Goal: Answer question/provide support: Share knowledge or assist other users

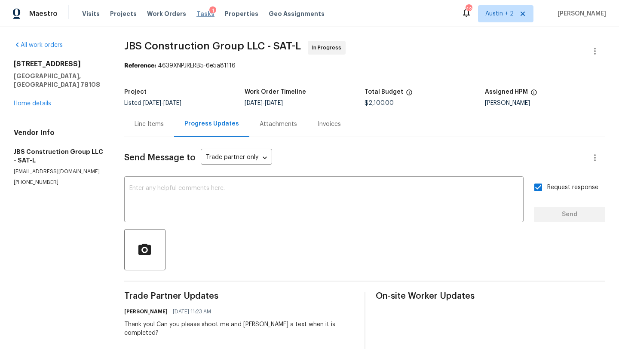
click at [196, 12] on span "Tasks" at bounding box center [205, 14] width 18 height 6
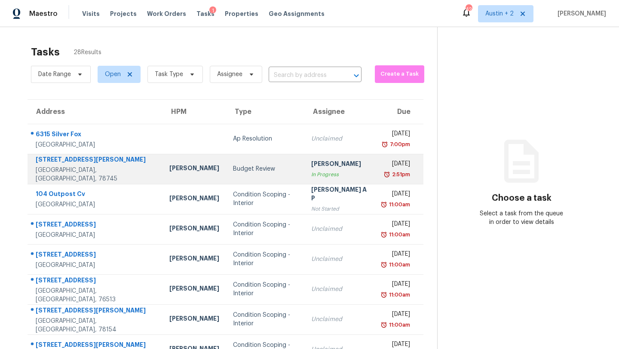
click at [226, 175] on td "Budget Review" at bounding box center [265, 169] width 79 height 30
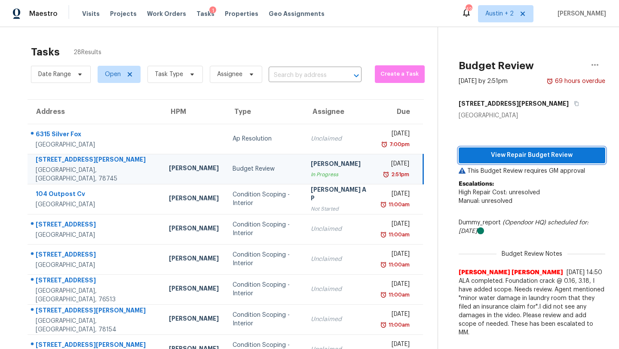
click at [529, 155] on span "View Repair Budget Review" at bounding box center [532, 155] width 133 height 11
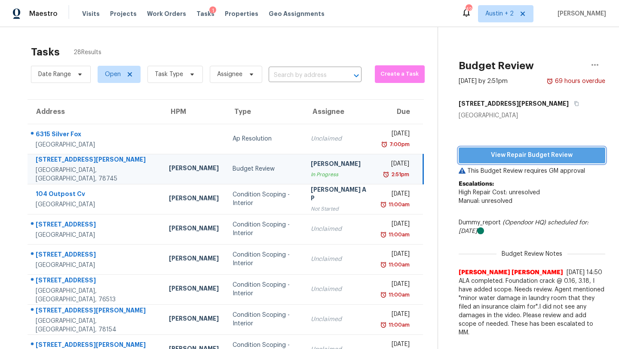
click at [515, 157] on span "View Repair Budget Review" at bounding box center [532, 155] width 133 height 11
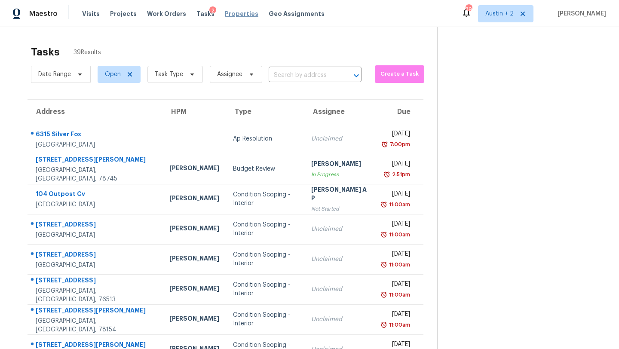
click at [232, 12] on span "Properties" at bounding box center [242, 13] width 34 height 9
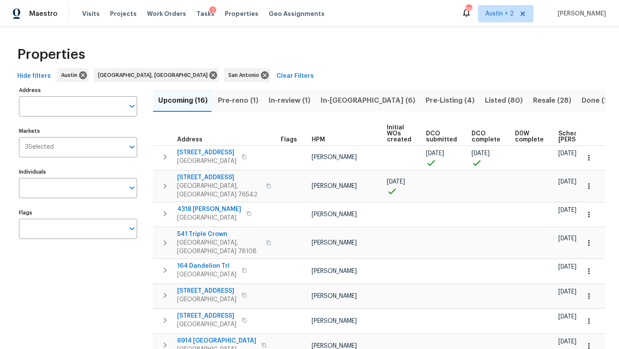
click at [340, 93] on button "In-reno (6)" at bounding box center [368, 100] width 105 height 22
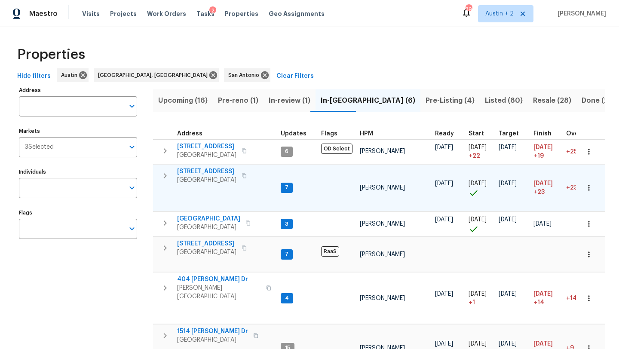
click at [211, 174] on span "[STREET_ADDRESS]" at bounding box center [206, 171] width 59 height 9
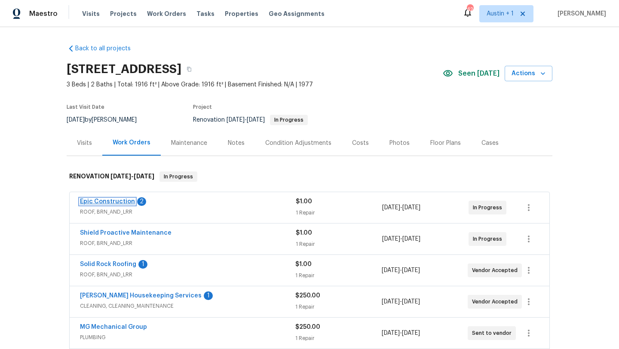
click at [121, 202] on link "Epic Construction" at bounding box center [107, 202] width 55 height 6
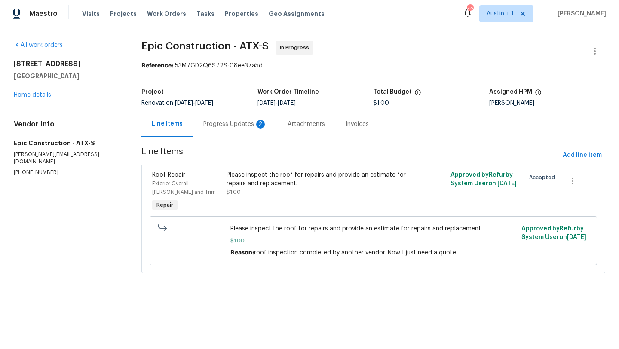
click at [273, 125] on div "Progress Updates 2" at bounding box center [235, 123] width 84 height 25
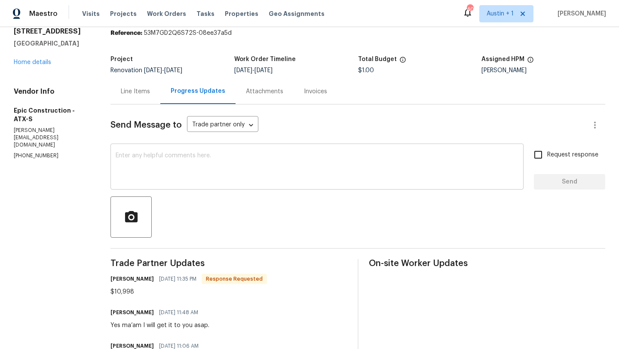
scroll to position [15, 0]
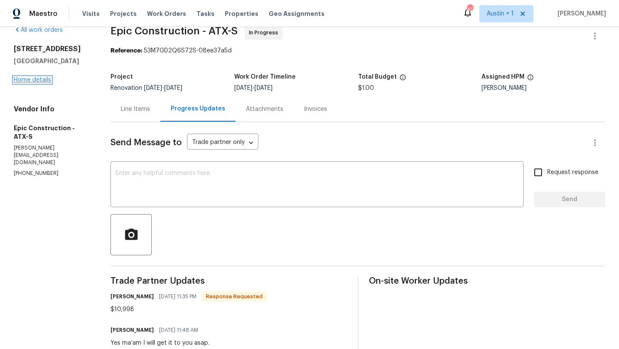
click at [40, 79] on link "Home details" at bounding box center [32, 80] width 37 height 6
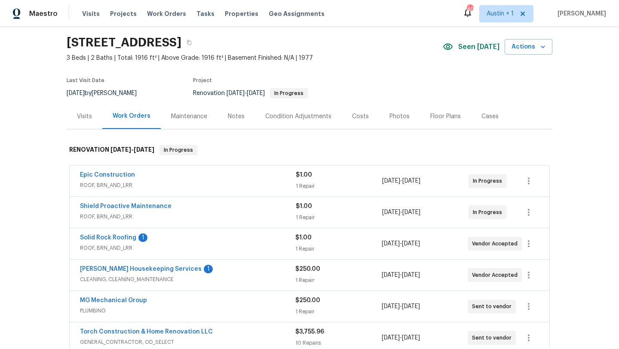
scroll to position [33, 0]
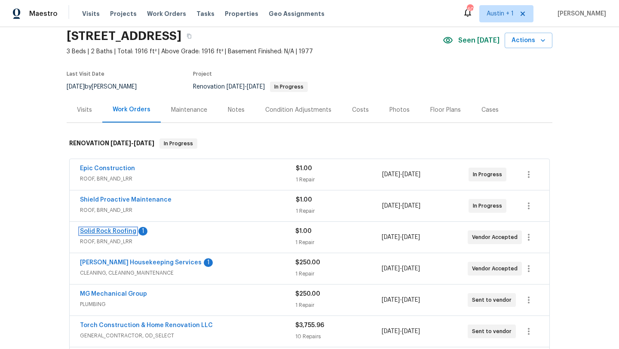
click at [129, 230] on link "Solid Rock Roofing" at bounding box center [108, 231] width 56 height 6
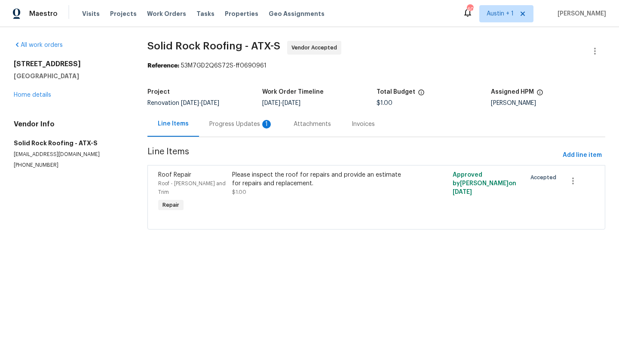
click at [244, 123] on div "Progress Updates 1" at bounding box center [241, 124] width 64 height 9
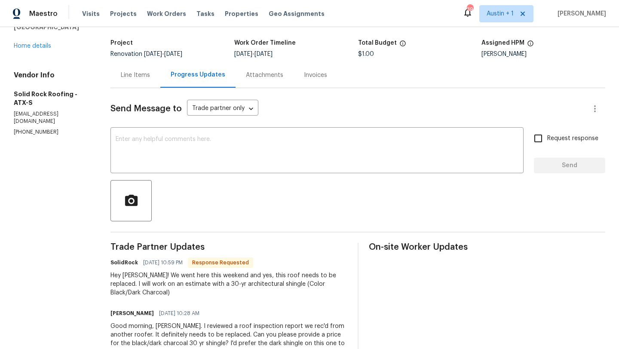
scroll to position [50, 0]
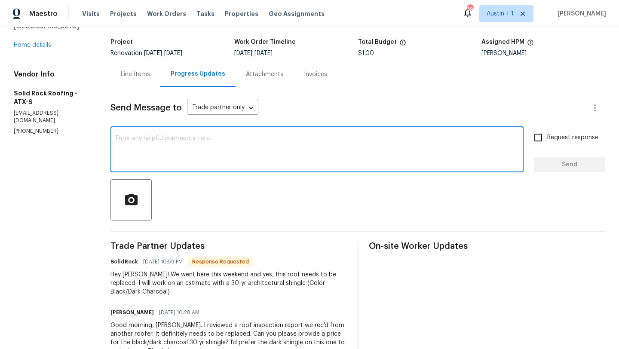
click at [220, 154] on textarea at bounding box center [317, 150] width 403 height 30
type textarea "Thank you!"
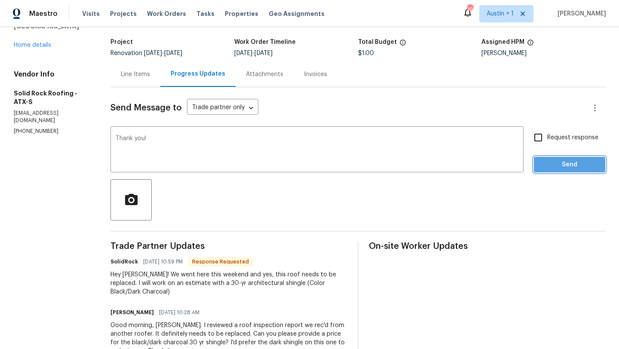
click at [564, 161] on span "Send" at bounding box center [570, 164] width 58 height 11
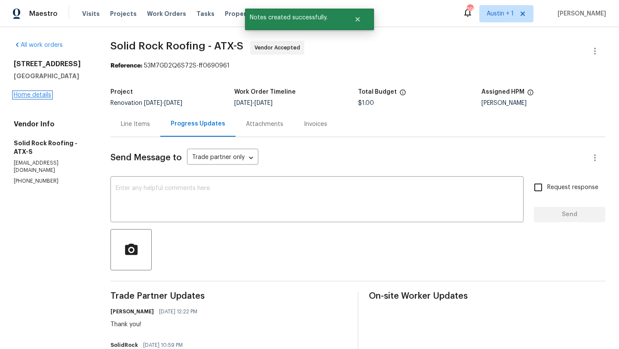
click at [28, 95] on link "Home details" at bounding box center [32, 95] width 37 height 6
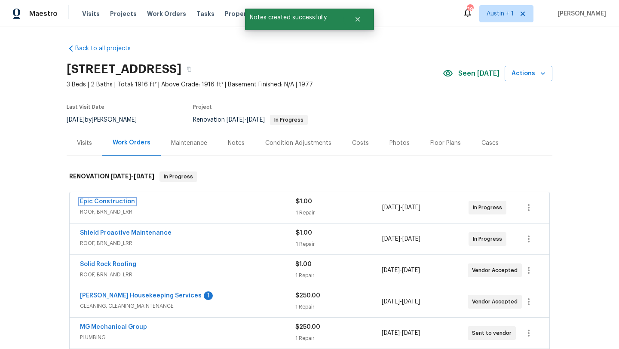
click at [121, 202] on link "Epic Construction" at bounding box center [107, 202] width 55 height 6
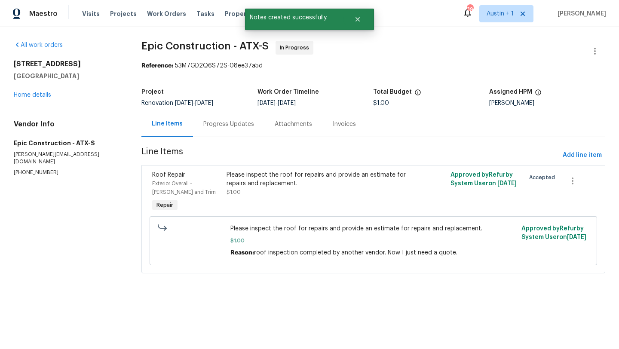
click at [228, 126] on div "Progress Updates" at bounding box center [228, 124] width 51 height 9
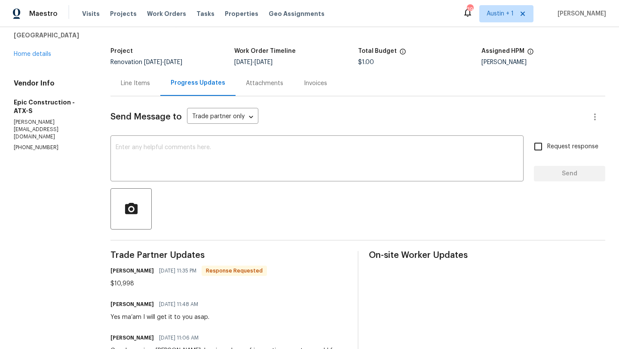
scroll to position [40, 0]
click at [43, 54] on link "Home details" at bounding box center [32, 55] width 37 height 6
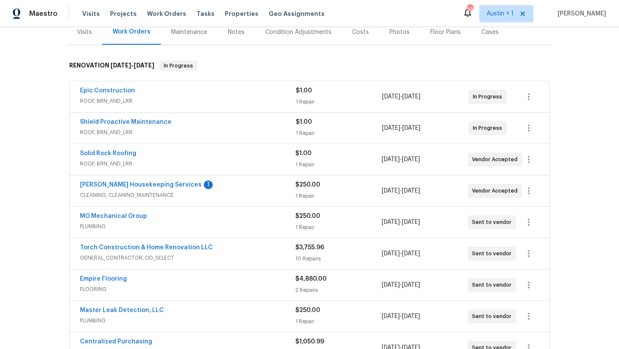
scroll to position [113, 0]
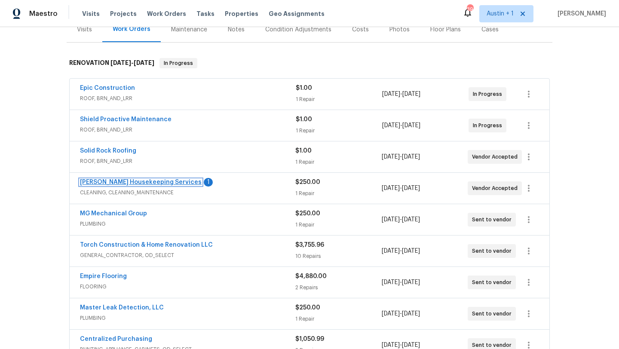
click at [156, 184] on link "Arelis Housekeeping Services" at bounding box center [141, 182] width 122 height 6
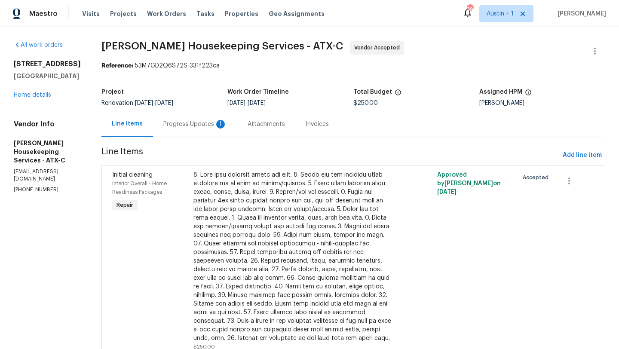
click at [190, 120] on div "Progress Updates 1" at bounding box center [195, 124] width 64 height 9
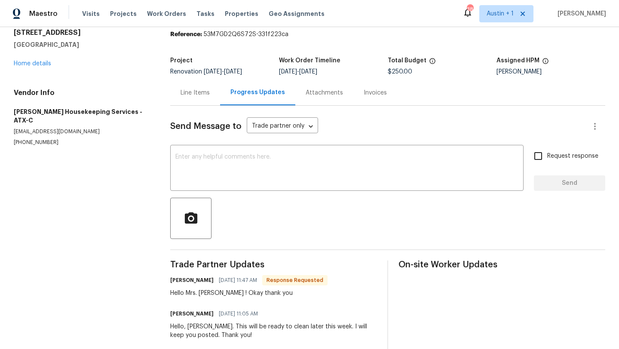
scroll to position [46, 0]
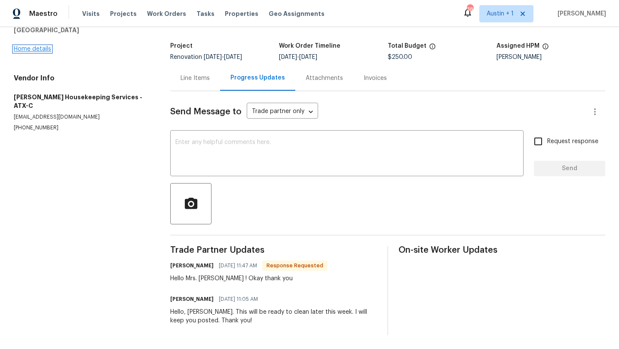
click at [40, 47] on link "Home details" at bounding box center [32, 49] width 37 height 6
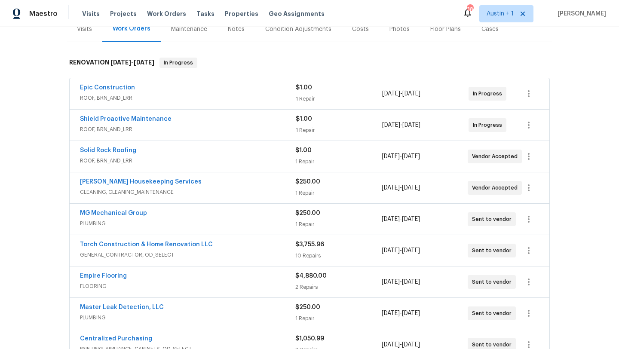
scroll to position [115, 0]
click at [151, 245] on link "Torch Construction & Home Renovation LLC" at bounding box center [146, 244] width 133 height 6
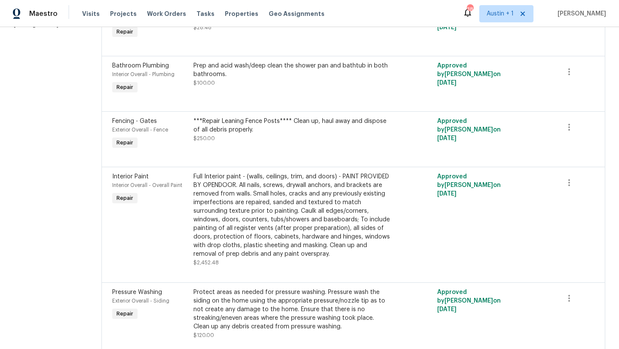
scroll to position [167, 0]
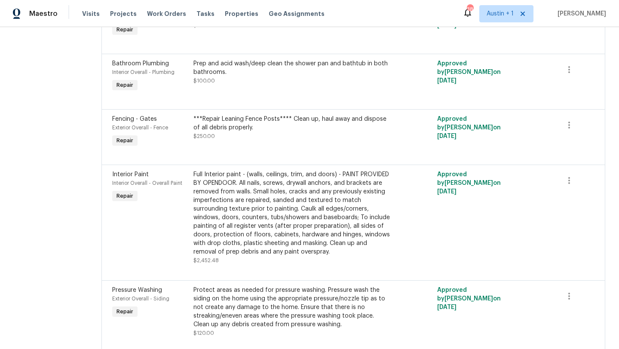
click at [226, 125] on div "***Repair Leaning Fence Posts**** Clean up, haul away and dispose of all debris…" at bounding box center [292, 123] width 198 height 17
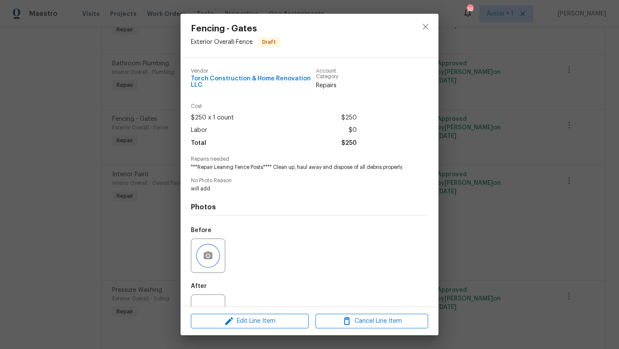
click at [212, 256] on button "button" at bounding box center [208, 255] width 21 height 21
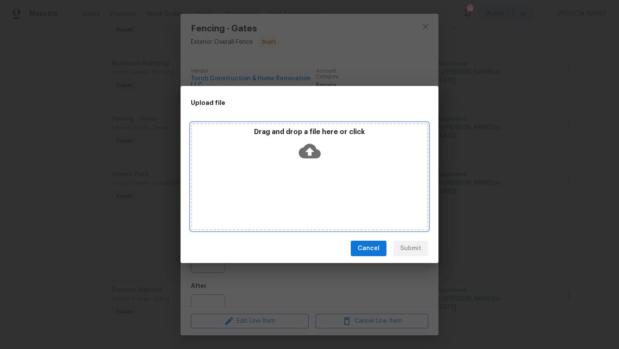
click at [309, 151] on icon at bounding box center [310, 151] width 22 height 22
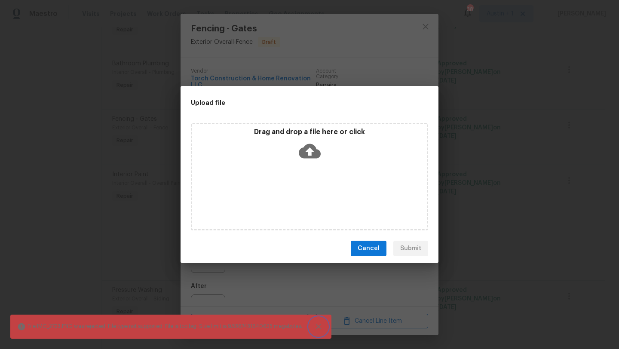
click at [320, 328] on icon "Close" at bounding box center [318, 326] width 5 height 5
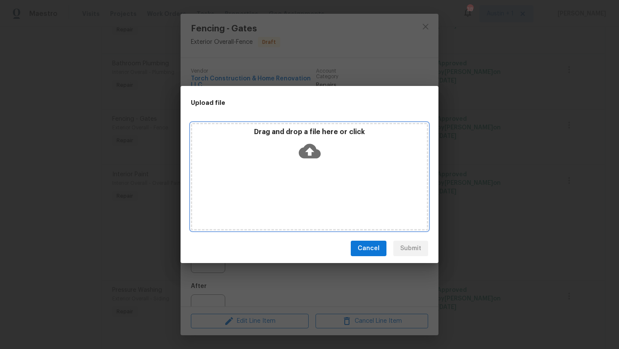
click at [309, 147] on icon at bounding box center [310, 151] width 22 height 22
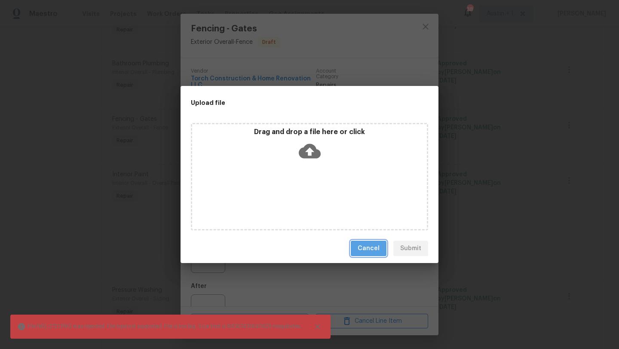
click at [378, 247] on span "Cancel" at bounding box center [369, 248] width 22 height 11
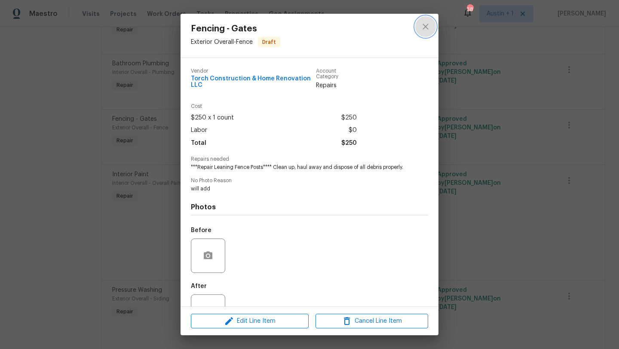
click at [427, 26] on icon "close" at bounding box center [425, 26] width 10 height 10
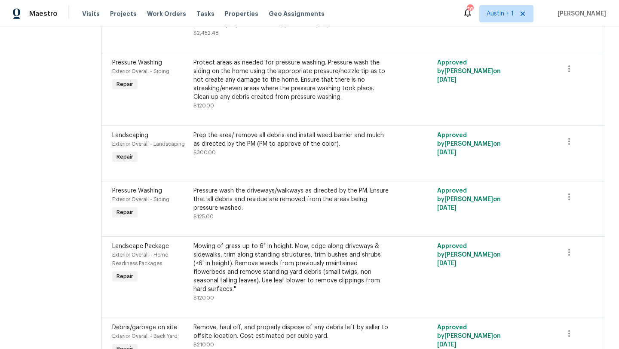
scroll to position [395, 0]
click at [282, 147] on div "Prep the area/ remove all debris and install weed barrier and mulch as directed…" at bounding box center [292, 139] width 198 height 17
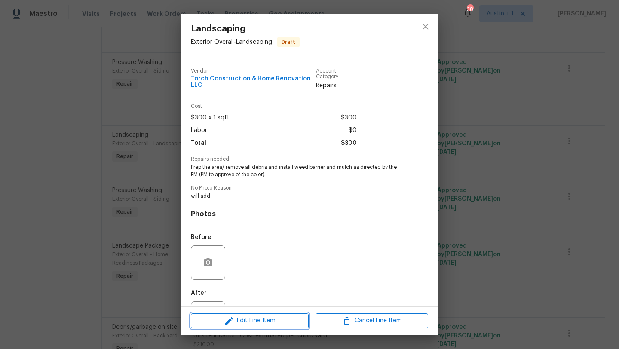
click at [274, 325] on span "Edit Line Item" at bounding box center [249, 321] width 113 height 11
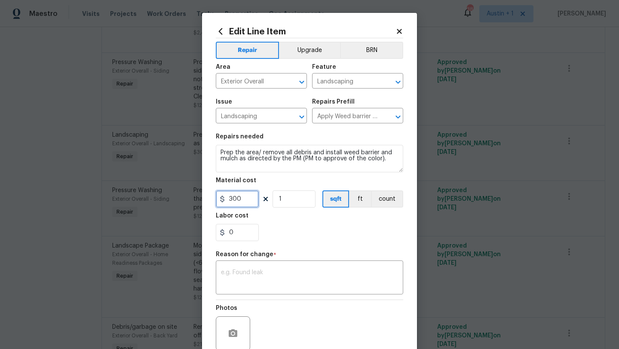
drag, startPoint x: 244, startPoint y: 199, endPoint x: 229, endPoint y: 198, distance: 15.1
click at [229, 198] on input "300" at bounding box center [237, 198] width 43 height 17
type input "400"
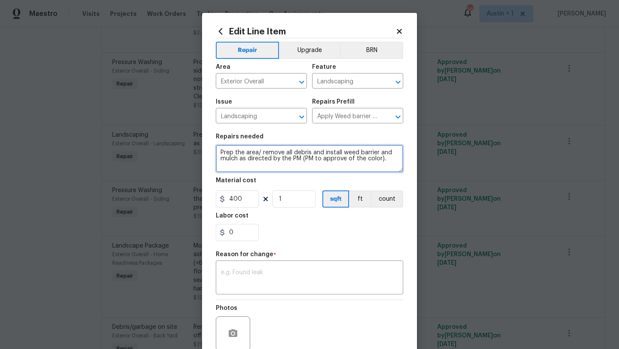
click at [393, 160] on textarea "Prep the area/ remove all debris and install weed barrier and mulch as directed…" at bounding box center [309, 159] width 187 height 28
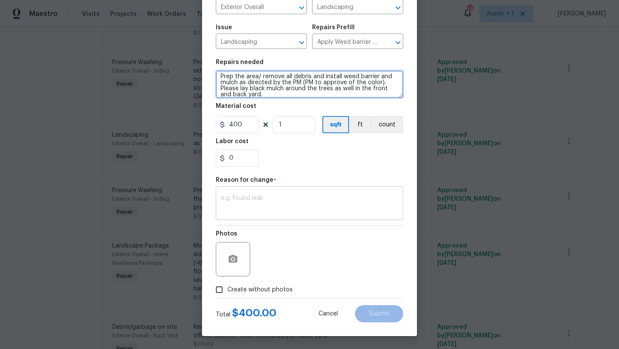
type textarea "Prep the area/ remove all debris and install weed barrier and mulch as directed…"
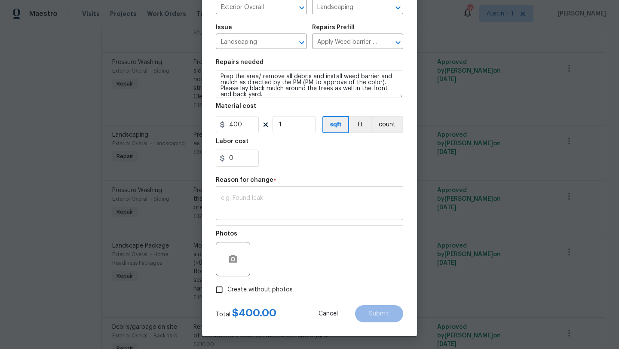
click at [300, 218] on div "x ​" at bounding box center [309, 204] width 187 height 32
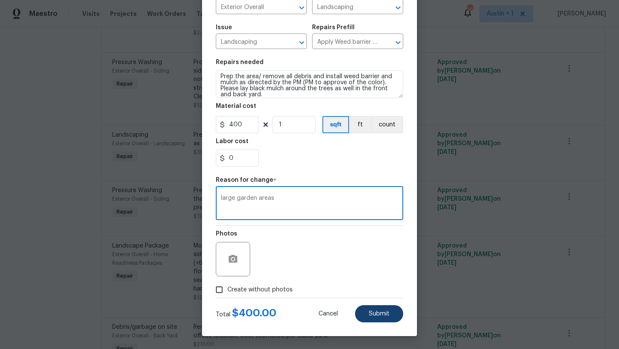
type textarea "large garden areas"
click at [373, 311] on span "Submit" at bounding box center [379, 314] width 21 height 6
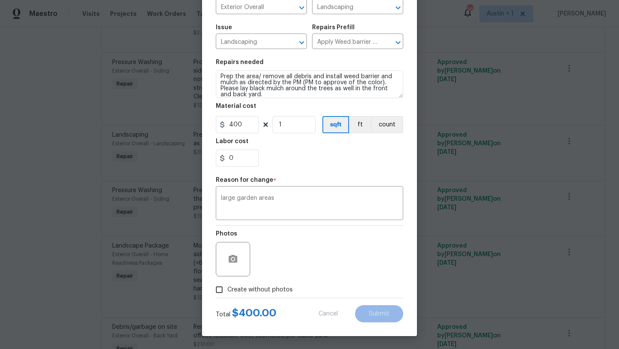
type textarea "Prep the area/ remove all debris and install weed barrier and mulch as directed…"
type input "300"
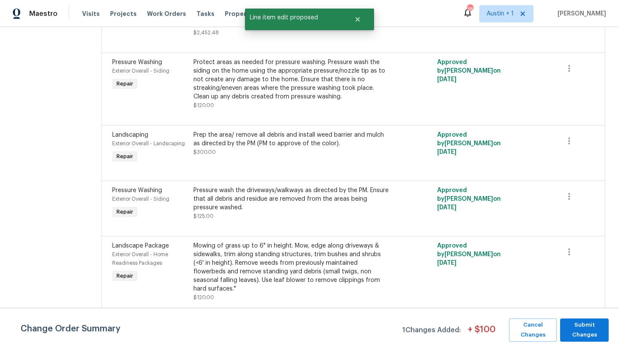
scroll to position [0, 0]
click at [576, 330] on span "Submit Changes" at bounding box center [584, 330] width 40 height 20
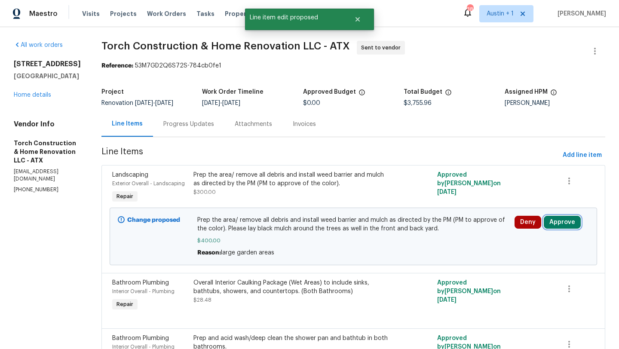
click at [561, 228] on button "Approve" at bounding box center [562, 222] width 37 height 13
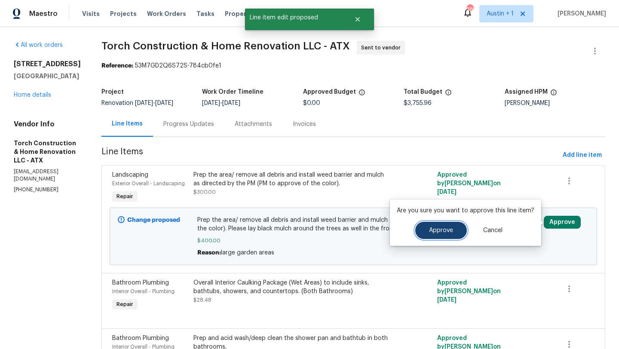
click at [430, 226] on button "Approve" at bounding box center [441, 230] width 52 height 17
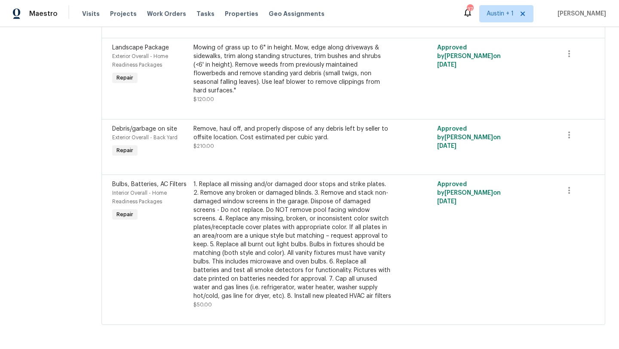
scroll to position [635, 0]
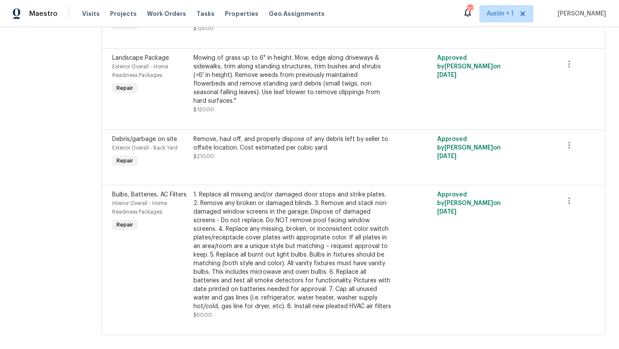
click at [328, 152] on div "Remove, haul off, and properly dispose of any debris left by seller to offsite …" at bounding box center [292, 143] width 198 height 17
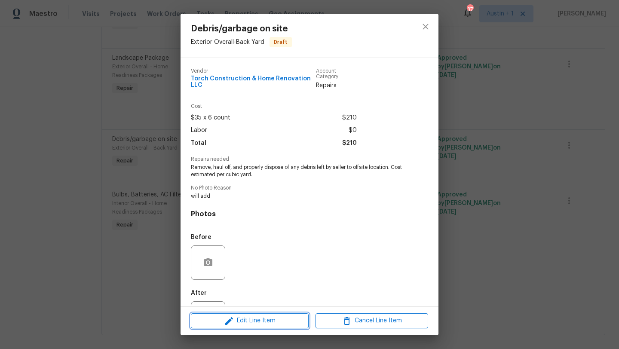
click at [273, 323] on span "Edit Line Item" at bounding box center [249, 321] width 113 height 11
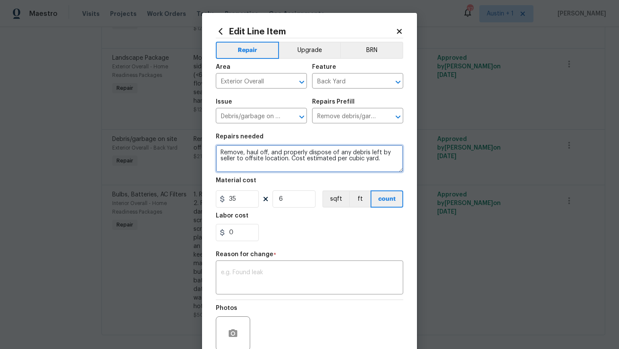
click at [386, 166] on textarea "Remove, haul off, and properly dispose of any debris left by seller to offsite …" at bounding box center [309, 159] width 187 height 28
type textarea "Remove, haul off, and properly dispose of any debris left by seller to offsite …"
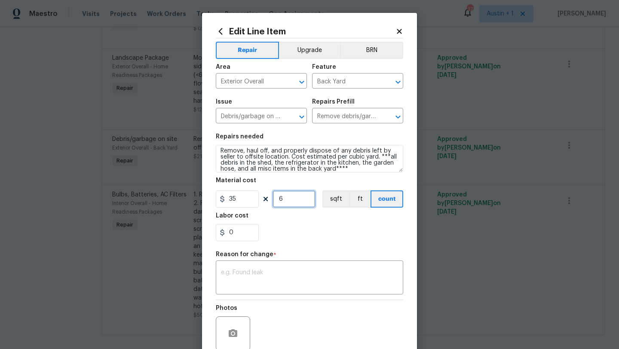
drag, startPoint x: 293, startPoint y: 201, endPoint x: 245, endPoint y: 200, distance: 48.1
click at [245, 200] on div "35 6 sqft ft count" at bounding box center [309, 198] width 187 height 17
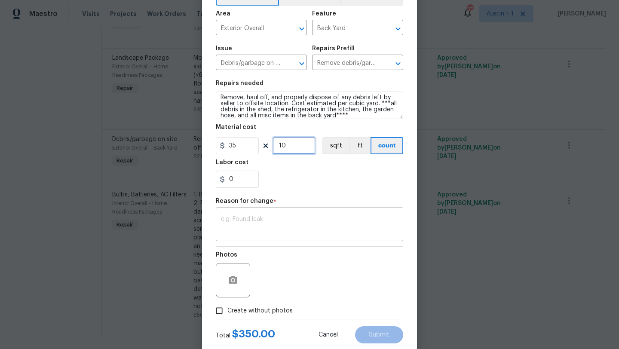
scroll to position [75, 0]
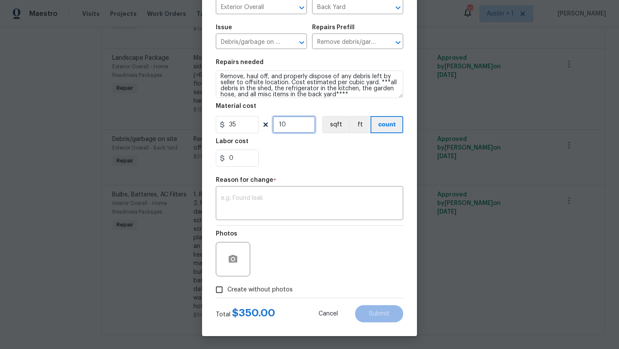
drag, startPoint x: 294, startPoint y: 126, endPoint x: 271, endPoint y: 124, distance: 23.3
click at [274, 126] on input "10" at bounding box center [294, 124] width 43 height 17
type input "11"
click at [286, 205] on textarea at bounding box center [309, 204] width 177 height 18
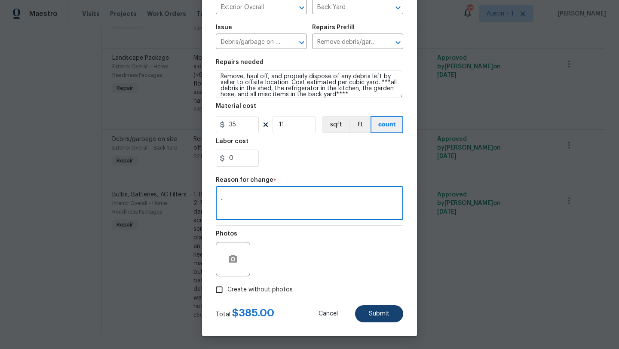
type textarea ".."
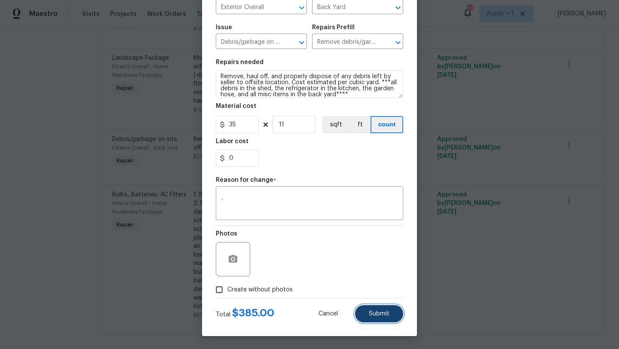
click at [370, 310] on button "Submit" at bounding box center [379, 313] width 48 height 17
type textarea "Remove, haul off, and properly dispose of any debris left by seller to offsite …"
type input "6"
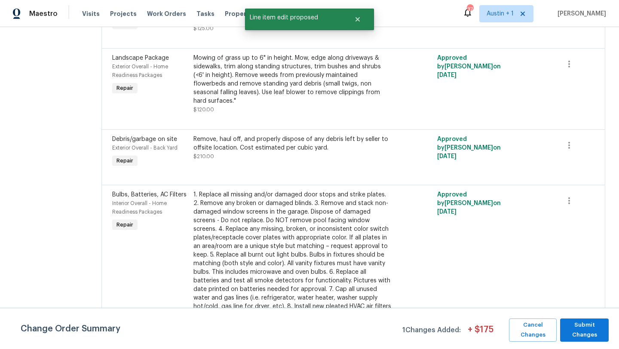
scroll to position [0, 0]
click at [576, 330] on span "Submit Changes" at bounding box center [584, 330] width 40 height 20
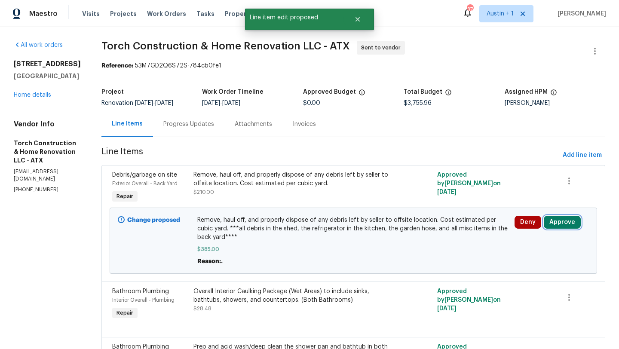
click at [555, 221] on button "Approve" at bounding box center [562, 222] width 37 height 13
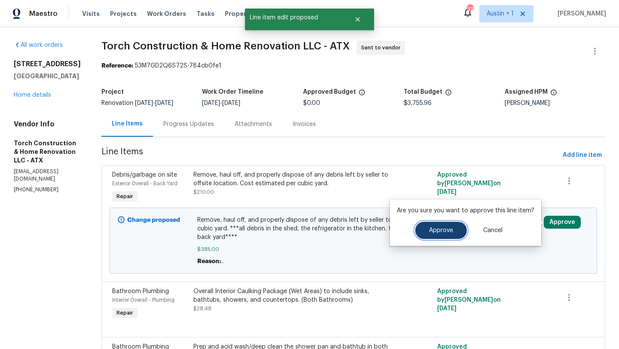
click at [435, 229] on span "Approve" at bounding box center [441, 230] width 24 height 6
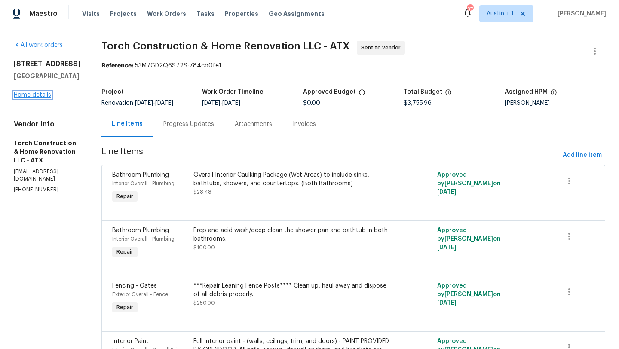
click at [44, 92] on link "Home details" at bounding box center [32, 95] width 37 height 6
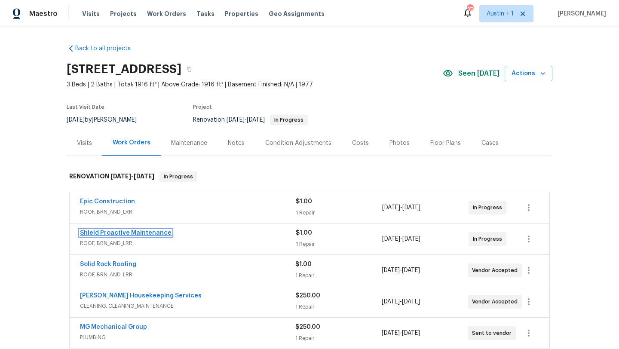
click at [163, 231] on link "Shield Proactive Maintenance" at bounding box center [126, 233] width 92 height 6
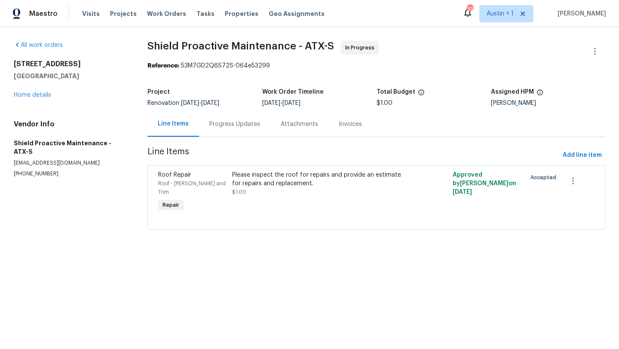
click at [236, 120] on div "Progress Updates" at bounding box center [234, 124] width 51 height 9
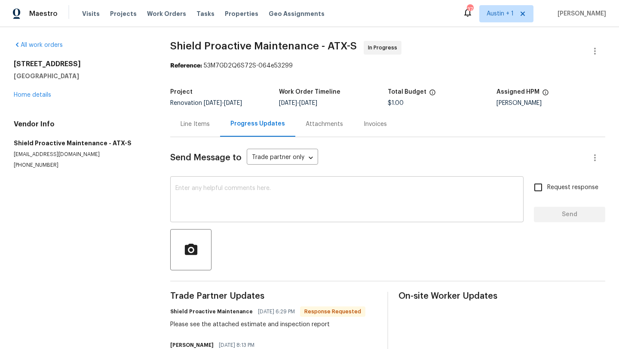
scroll to position [71, 0]
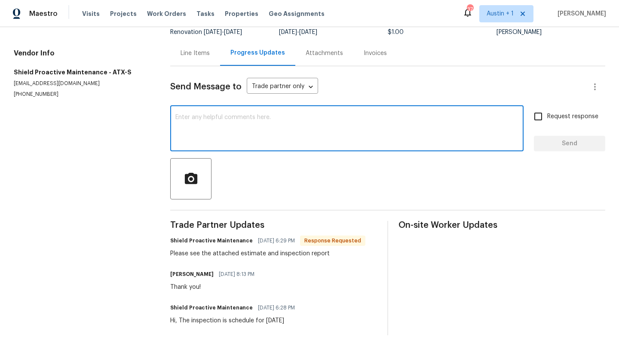
click at [214, 128] on textarea at bounding box center [346, 129] width 343 height 30
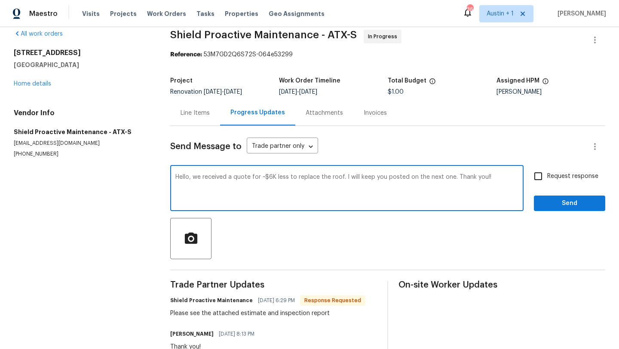
scroll to position [0, 0]
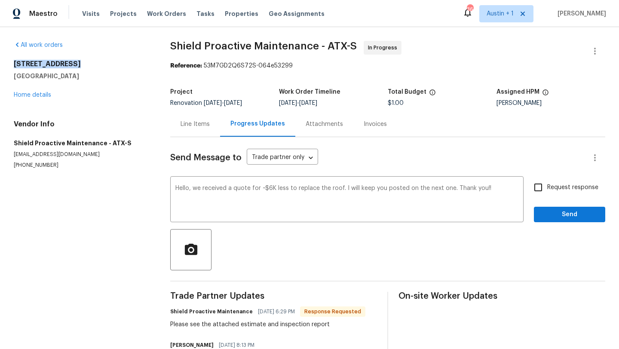
drag, startPoint x: 73, startPoint y: 64, endPoint x: 9, endPoint y: 60, distance: 63.3
click at [9, 60] on div "All work orders 503 Hackberry St Lockhart, TX 78644 Home details Vendor Info Sh…" at bounding box center [309, 223] width 619 height 393
copy h2 "503 Hackberry St"
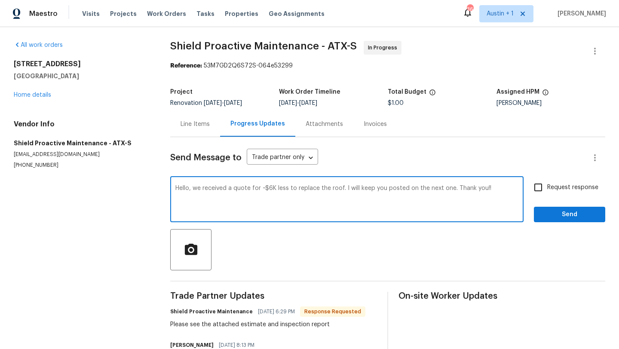
click at [268, 190] on textarea "Hello, we received a quote for ~$6K less to replace the roof. I will keep you p…" at bounding box center [346, 200] width 343 height 30
click at [394, 204] on textarea "Hello, we received a quote for ~$5K less to replace the roof. I will keep you p…" at bounding box center [346, 200] width 343 height 30
click at [491, 188] on textarea "Hello, we received a quote for ~$5K less to replace the roof. I will keep you p…" at bounding box center [346, 200] width 343 height 30
click at [340, 188] on textarea "Hello, we received a quote for ~$5K less to replace the roof. I will keep you p…" at bounding box center [346, 200] width 343 height 30
click at [492, 187] on textarea "Hello, we received a quote for ~$5K less to replace the roof. I will keep you p…" at bounding box center [346, 200] width 343 height 30
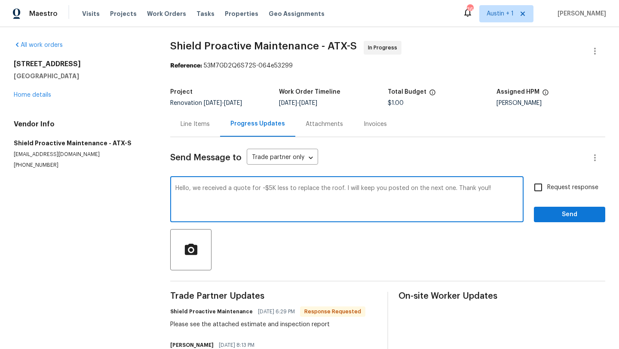
type textarea "Hello, we received a quote for ~$5K less to replace the roof. I will keep you p…"
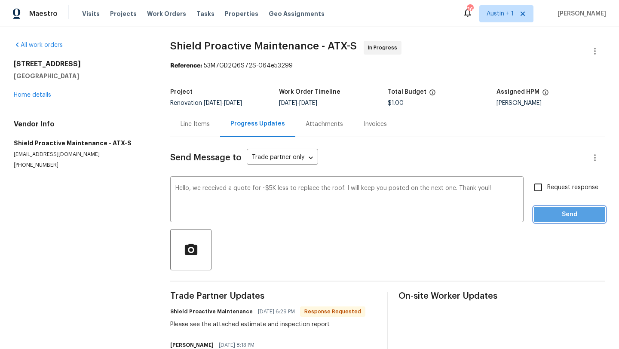
click at [548, 216] on span "Send" at bounding box center [570, 214] width 58 height 11
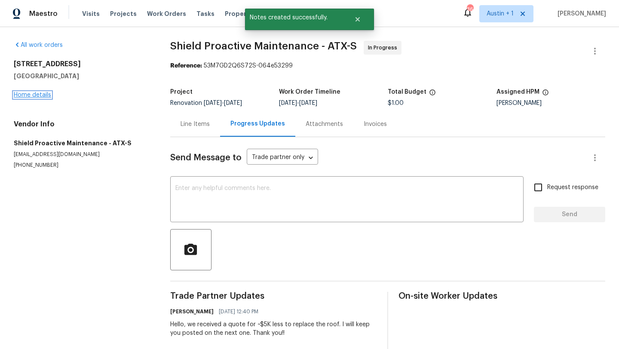
click at [28, 94] on link "Home details" at bounding box center [32, 95] width 37 height 6
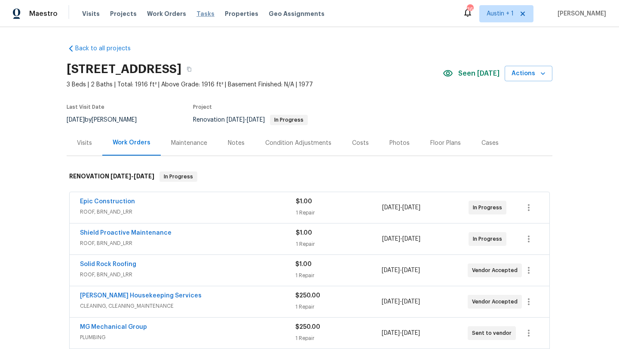
click at [196, 12] on span "Tasks" at bounding box center [205, 14] width 18 height 6
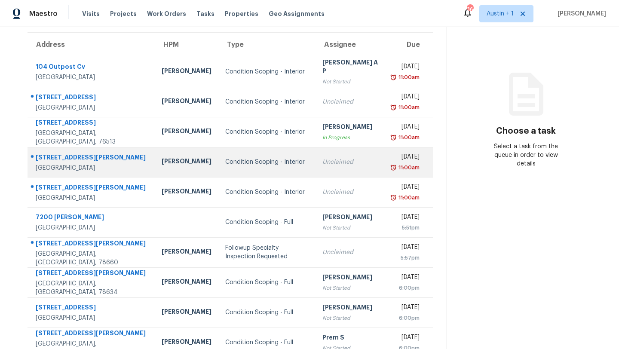
scroll to position [98, 0]
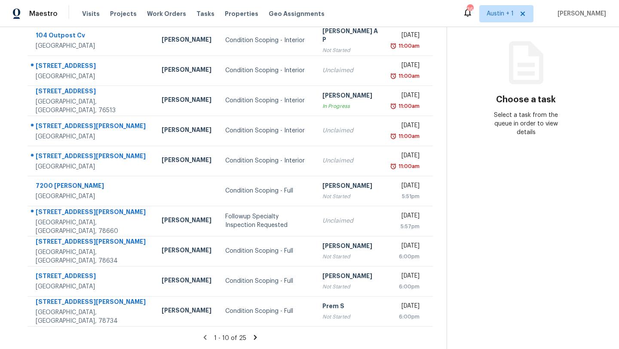
click at [251, 337] on icon at bounding box center [255, 338] width 8 height 8
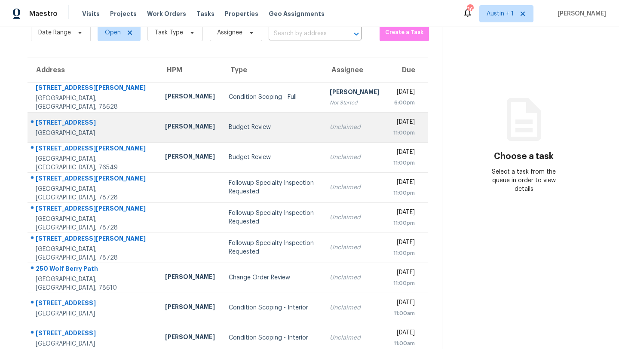
scroll to position [39, 0]
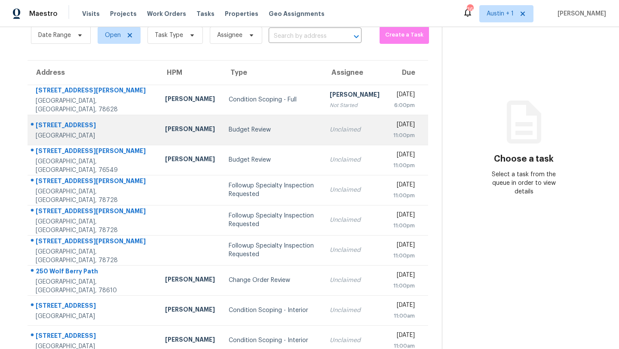
click at [229, 133] on div "Budget Review" at bounding box center [272, 130] width 87 height 9
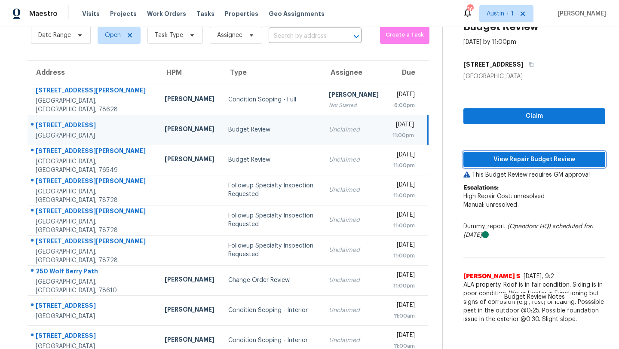
click at [513, 164] on span "View Repair Budget Review" at bounding box center [534, 159] width 128 height 11
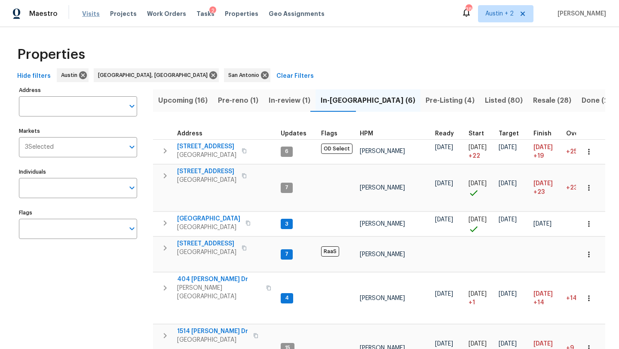
click at [90, 14] on span "Visits" at bounding box center [91, 13] width 18 height 9
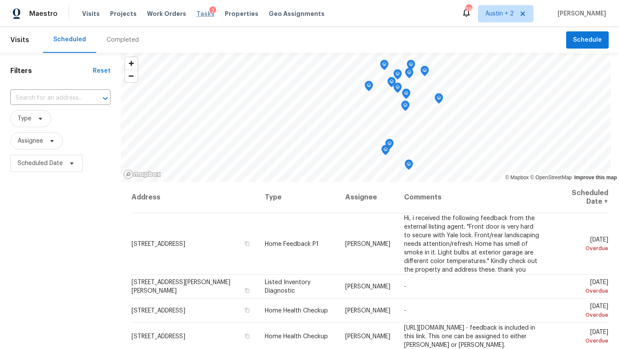
click at [196, 13] on span "Tasks" at bounding box center [205, 14] width 18 height 6
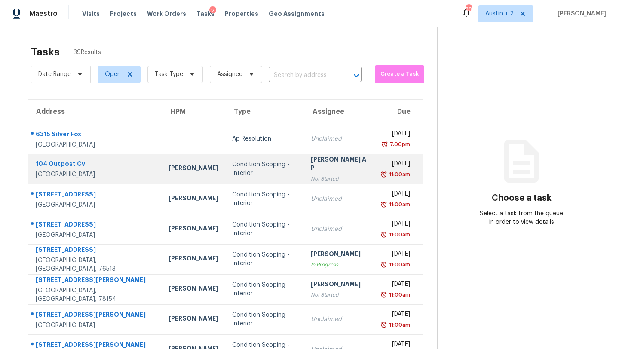
scroll to position [98, 0]
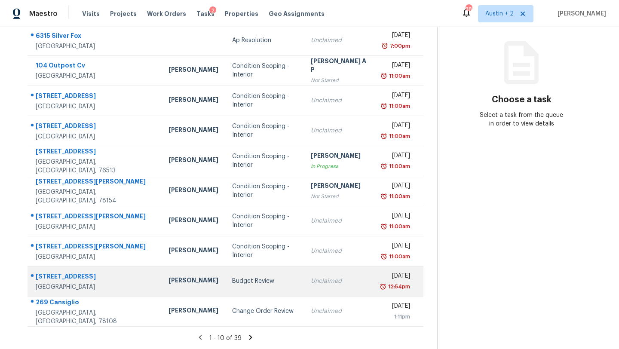
click at [232, 281] on div "Budget Review" at bounding box center [264, 281] width 64 height 9
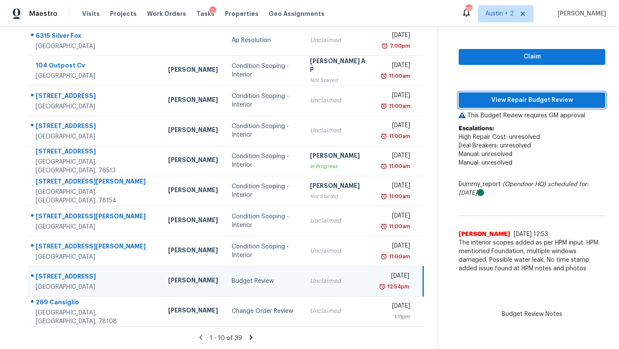
click at [493, 107] on button "View Repair Budget Review" at bounding box center [532, 100] width 147 height 16
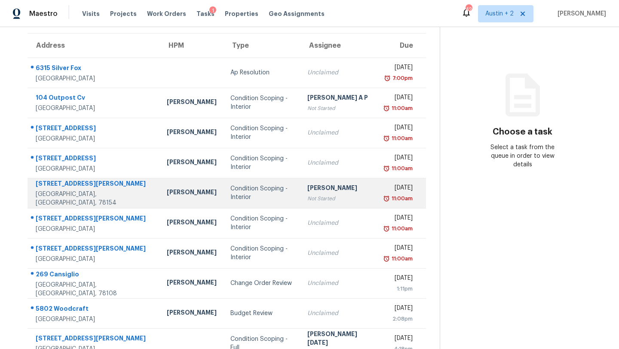
scroll to position [98, 0]
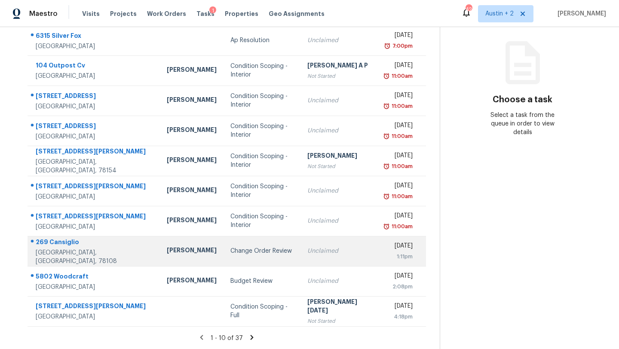
click at [231, 249] on div "Change Order Review" at bounding box center [262, 251] width 64 height 9
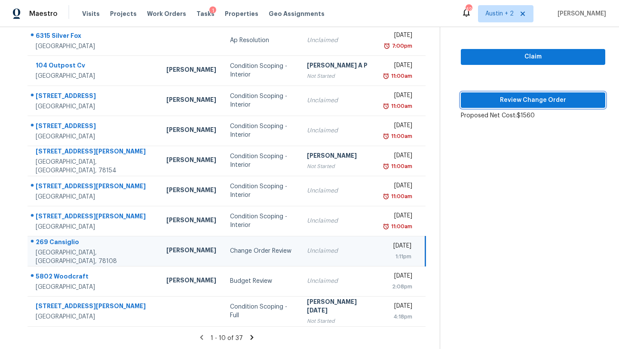
click at [518, 101] on span "Review Change Order" at bounding box center [533, 100] width 131 height 11
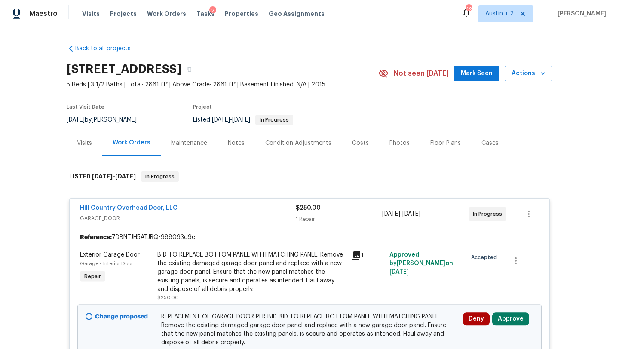
click at [471, 75] on span "Mark Seen" at bounding box center [477, 73] width 32 height 11
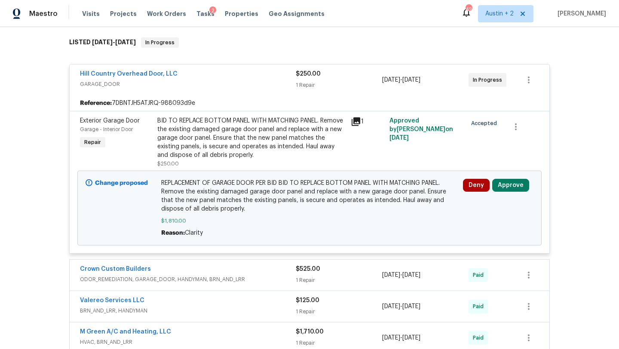
scroll to position [135, 0]
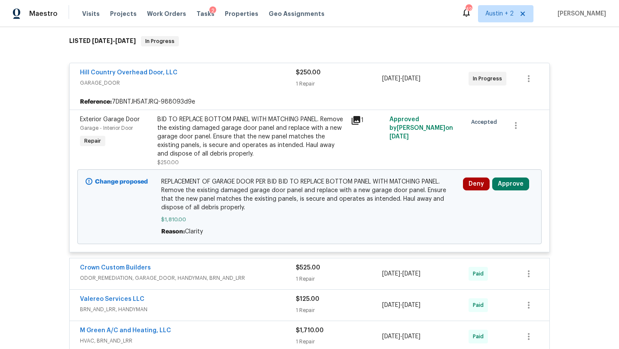
click at [357, 121] on icon at bounding box center [356, 120] width 10 height 10
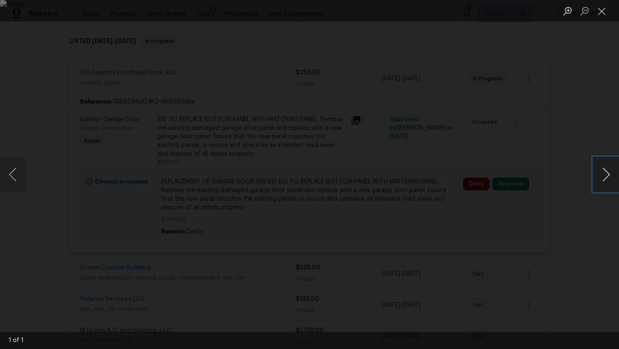
click at [603, 172] on button "Next image" at bounding box center [606, 174] width 26 height 34
click at [607, 175] on button "Next image" at bounding box center [606, 174] width 26 height 34
click at [599, 9] on button "Close lightbox" at bounding box center [601, 10] width 17 height 15
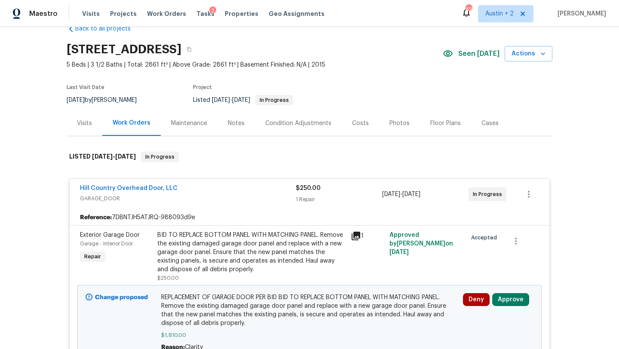
click at [352, 125] on div "Costs" at bounding box center [360, 123] width 17 height 9
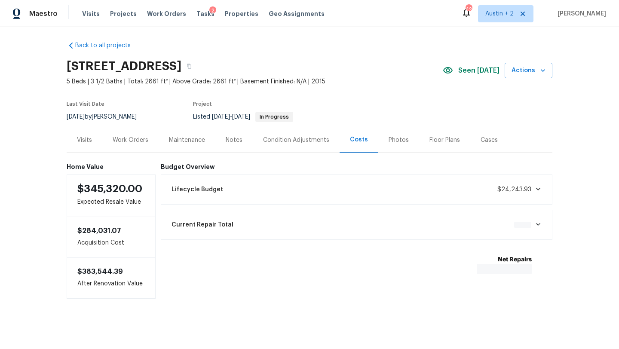
scroll to position [5, 0]
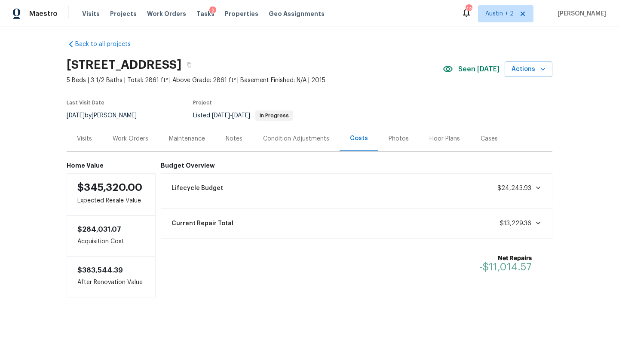
click at [132, 139] on div "Work Orders" at bounding box center [131, 139] width 36 height 9
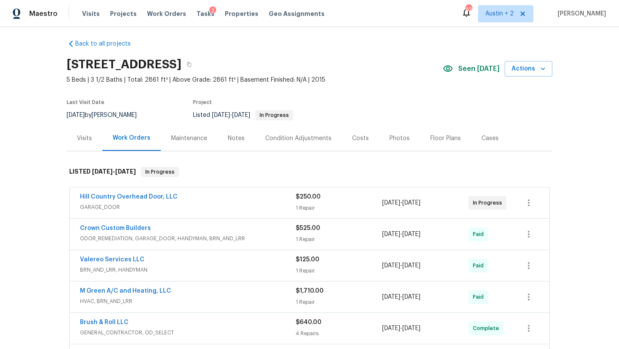
scroll to position [20, 0]
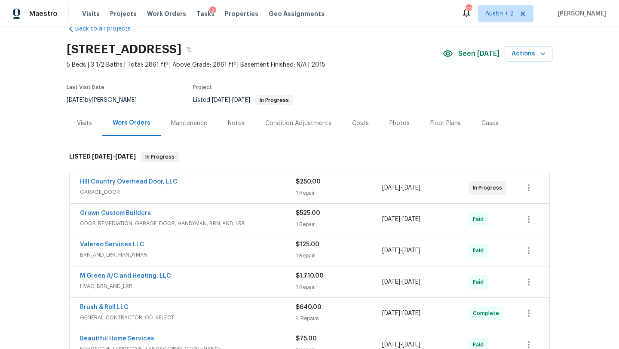
click at [316, 191] on div "1 Repair" at bounding box center [339, 193] width 86 height 9
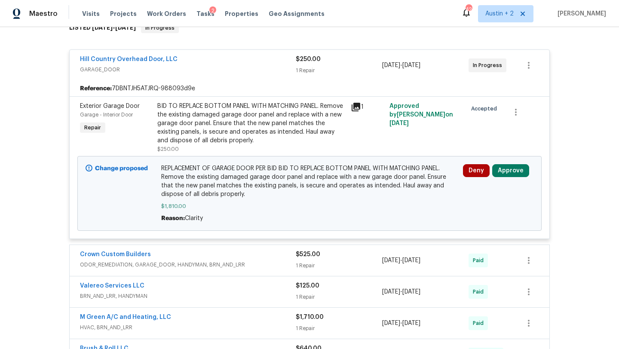
scroll to position [159, 0]
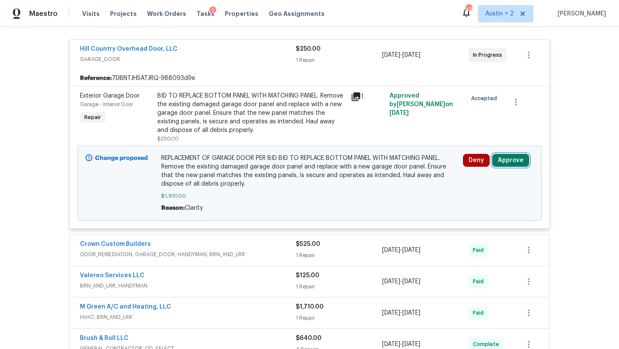
click at [517, 162] on button "Approve" at bounding box center [510, 160] width 37 height 13
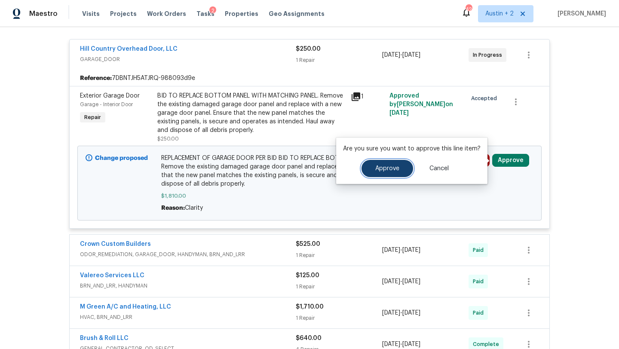
click at [386, 171] on span "Approve" at bounding box center [387, 169] width 24 height 6
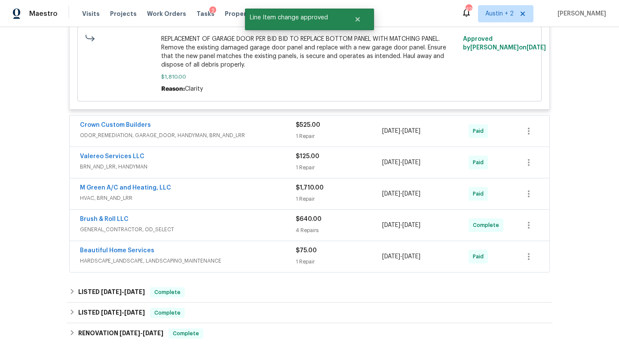
scroll to position [287, 0]
click at [280, 139] on span "ODOR_REMEDIATION, GARAGE_DOOR, HANDYMAN, BRN_AND_LRR" at bounding box center [188, 135] width 216 height 9
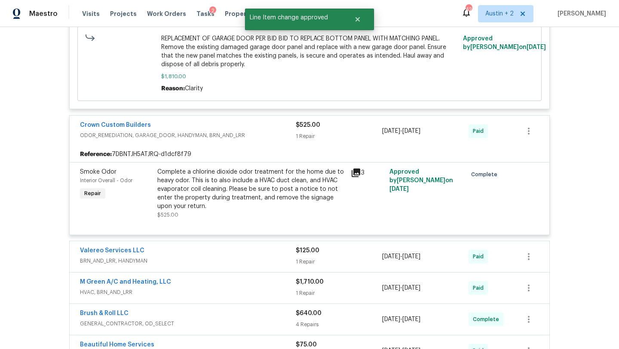
scroll to position [412, 0]
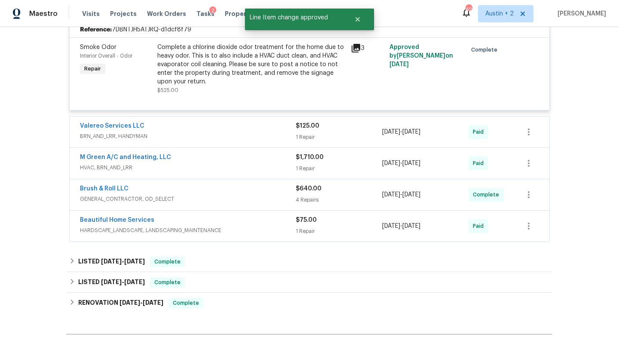
click at [280, 136] on span "BRN_AND_LRR, HANDYMAN" at bounding box center [188, 136] width 216 height 9
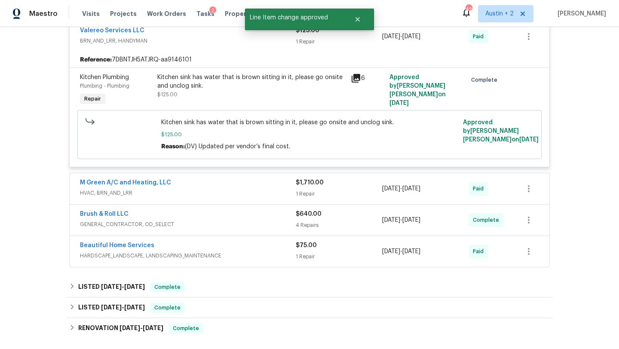
click at [278, 192] on span "HVAC, BRN_AND_LRR" at bounding box center [188, 193] width 216 height 9
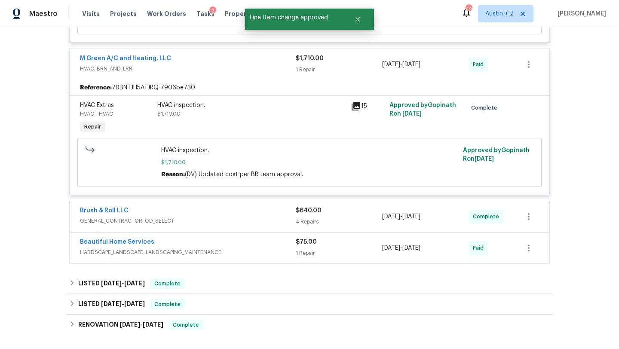
scroll to position [633, 0]
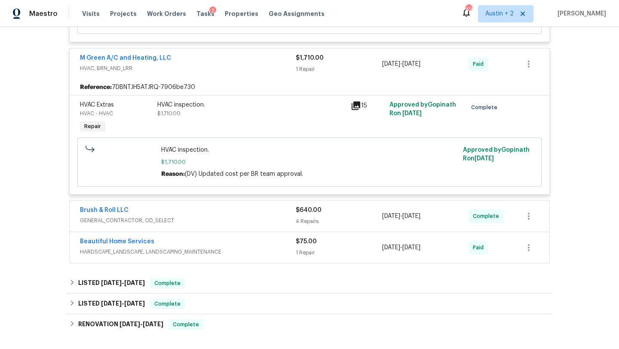
click at [274, 210] on div "Brush & Roll LLC" at bounding box center [188, 211] width 216 height 10
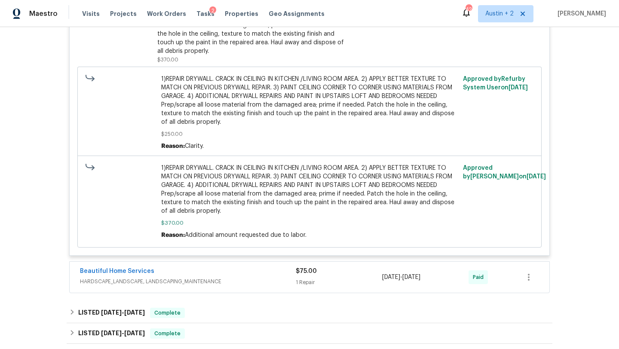
scroll to position [1306, 0]
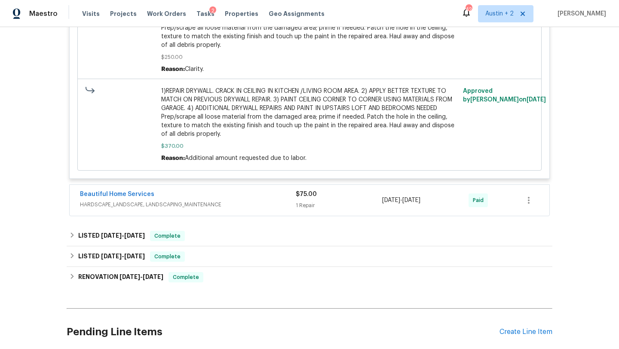
click at [274, 200] on div "Beautiful Home Services" at bounding box center [188, 195] width 216 height 10
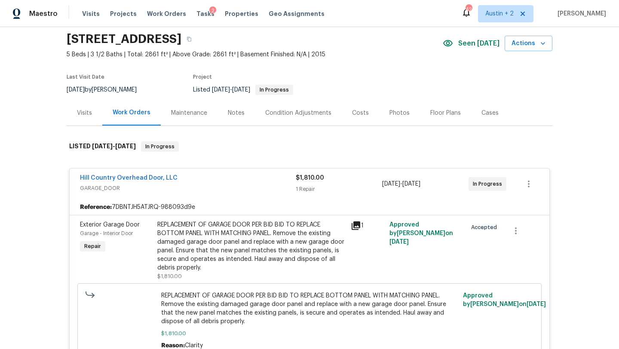
scroll to position [0, 0]
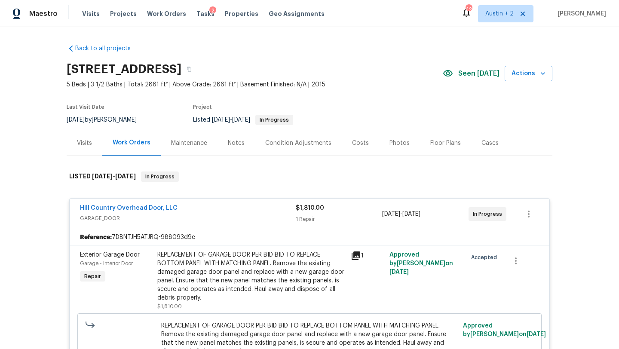
click at [167, 212] on span "Hill Country Overhead Door, LLC" at bounding box center [129, 208] width 98 height 9
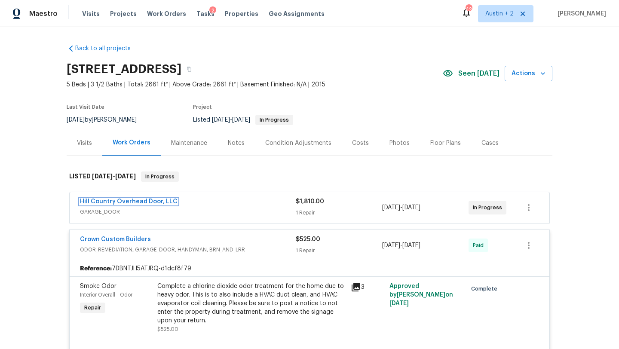
click at [167, 202] on link "Hill Country Overhead Door, LLC" at bounding box center [129, 202] width 98 height 6
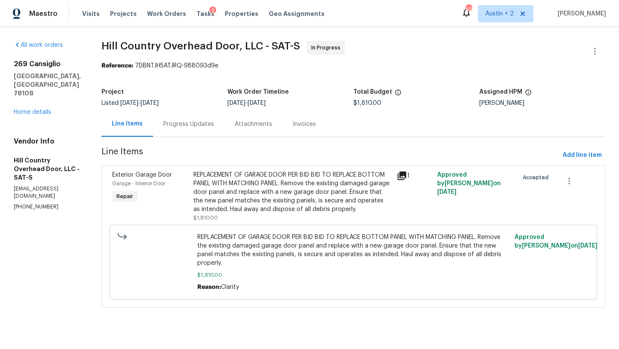
click at [194, 127] on div "Progress Updates" at bounding box center [188, 124] width 51 height 9
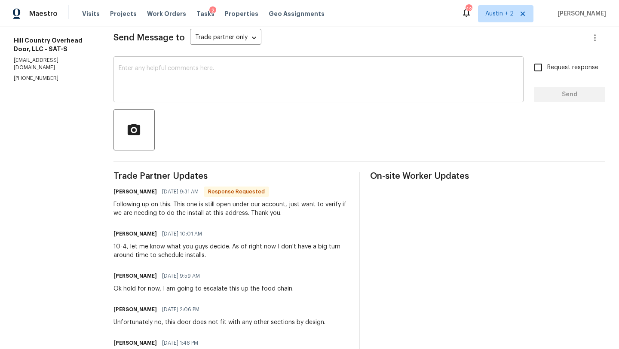
scroll to position [118, 0]
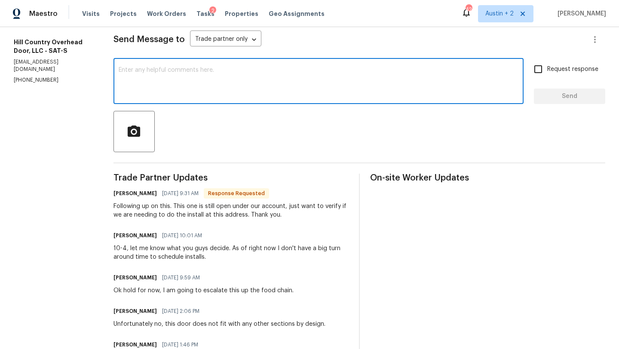
click at [224, 89] on textarea at bounding box center [319, 82] width 400 height 30
type textarea "Can you please upload the after photo? thanks!"
click at [588, 98] on span "Send" at bounding box center [570, 96] width 58 height 11
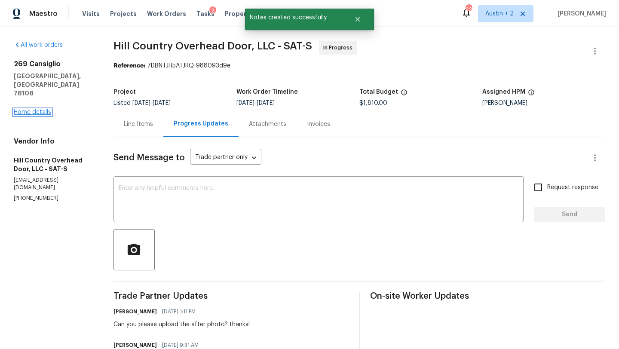
click at [37, 109] on link "Home details" at bounding box center [32, 112] width 37 height 6
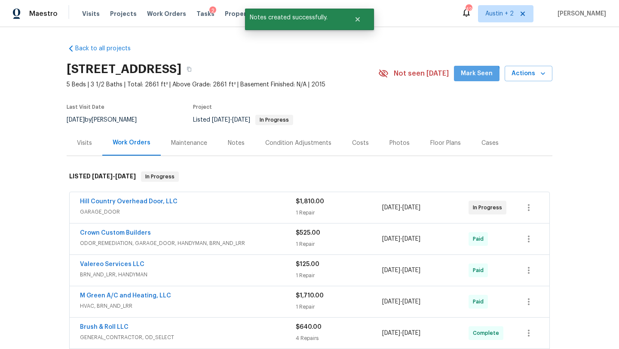
click at [469, 77] on span "Mark Seen" at bounding box center [477, 73] width 32 height 11
click at [199, 17] on div "Tasks 2" at bounding box center [205, 13] width 18 height 9
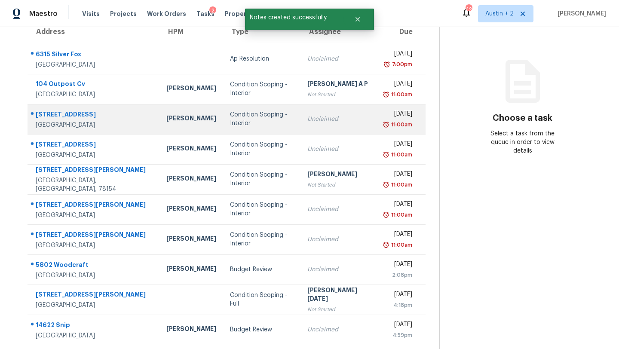
scroll to position [98, 0]
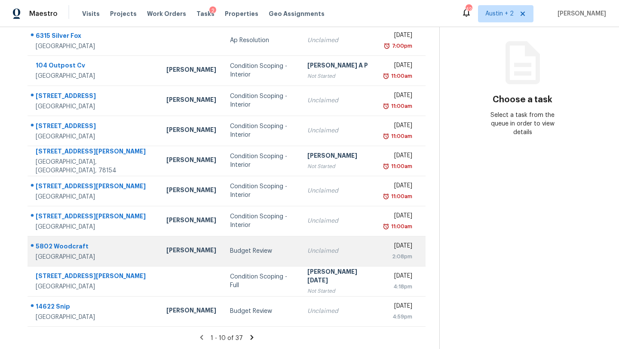
click at [230, 255] on div "Budget Review" at bounding box center [262, 251] width 64 height 9
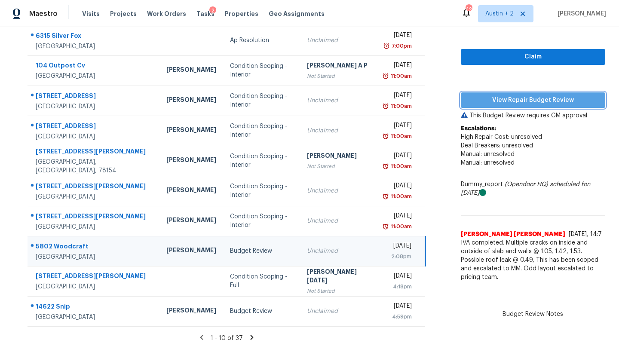
click at [493, 101] on span "View Repair Budget Review" at bounding box center [533, 100] width 131 height 11
